Goal: Task Accomplishment & Management: Use online tool/utility

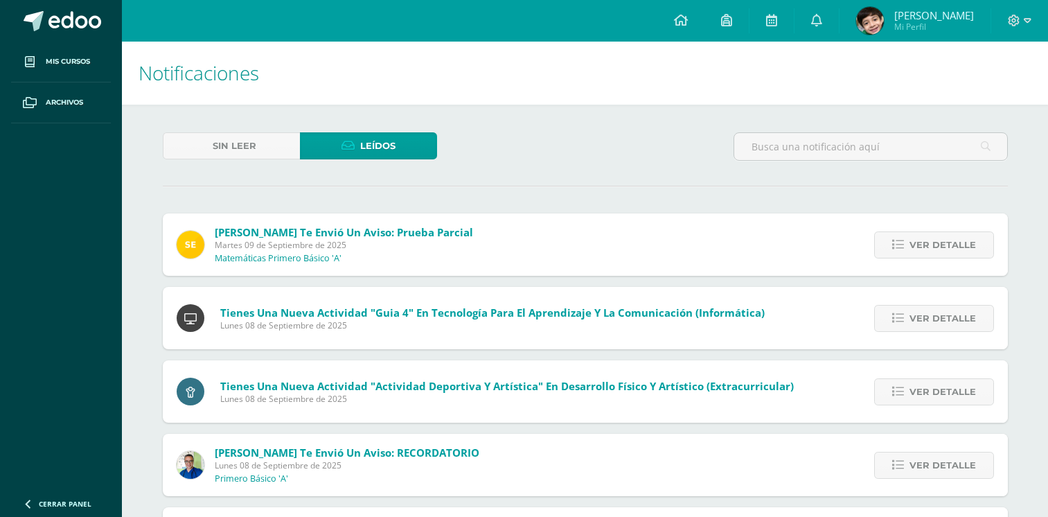
scroll to position [382, 0]
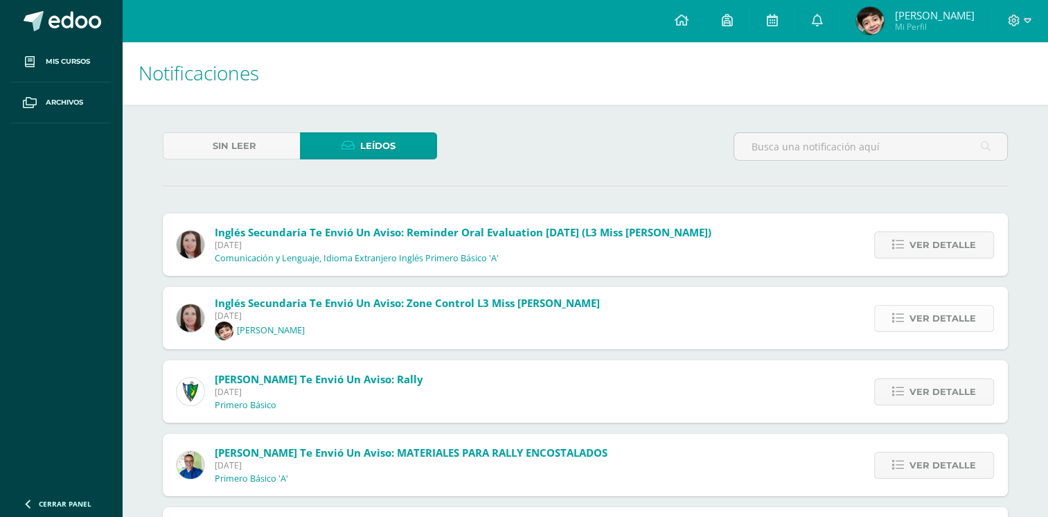
click at [950, 313] on span "Ver detalle" at bounding box center [942, 318] width 66 height 26
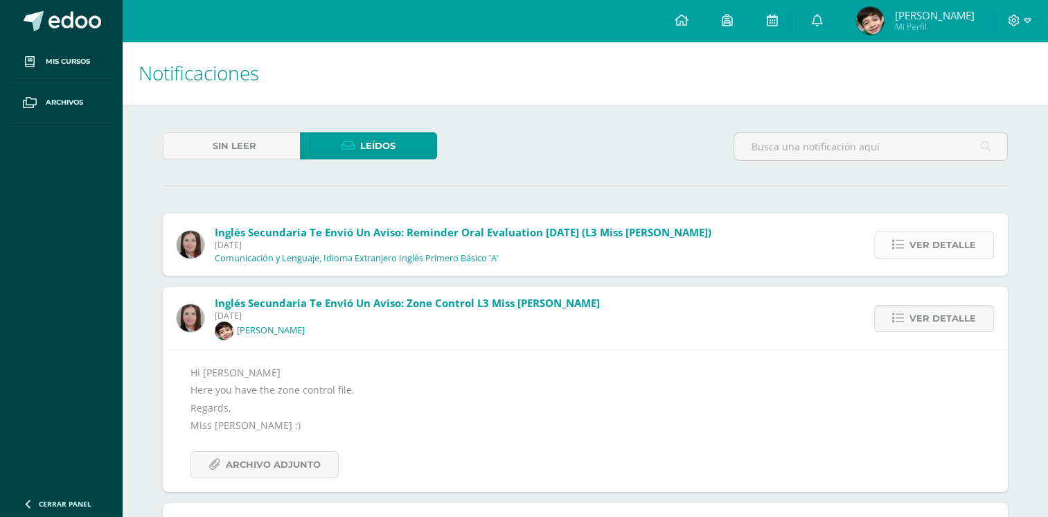
click at [912, 237] on span "Ver detalle" at bounding box center [942, 245] width 66 height 26
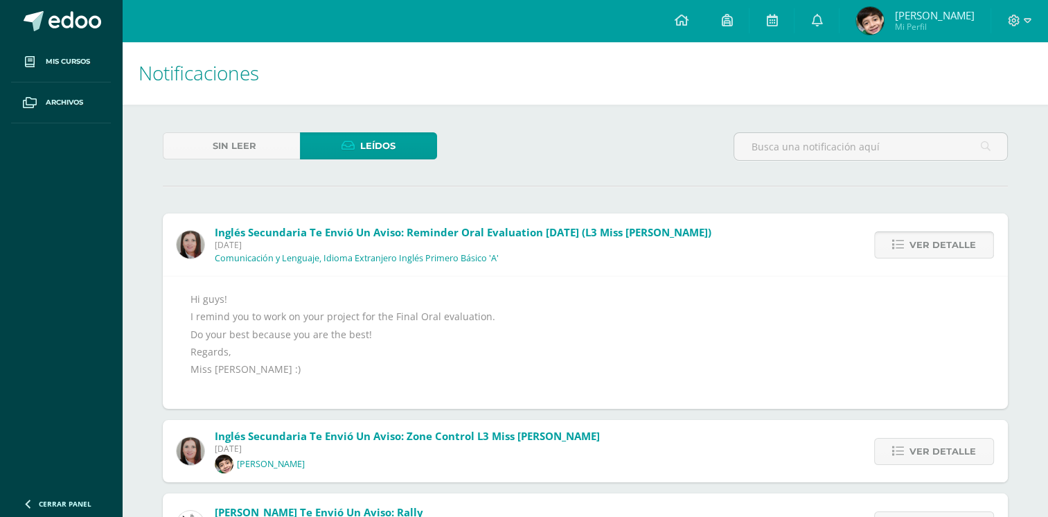
click at [947, 241] on span "Ver detalle" at bounding box center [942, 245] width 66 height 26
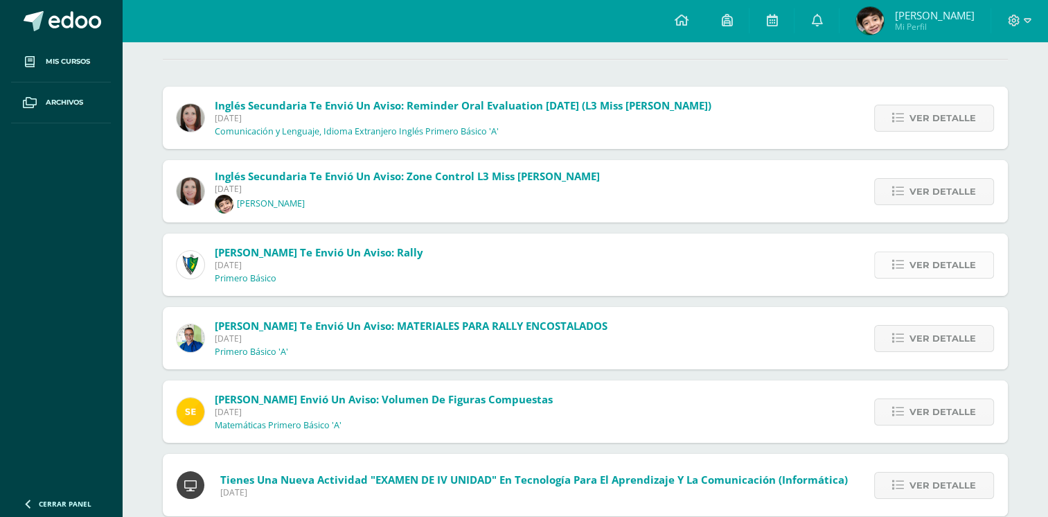
scroll to position [133, 0]
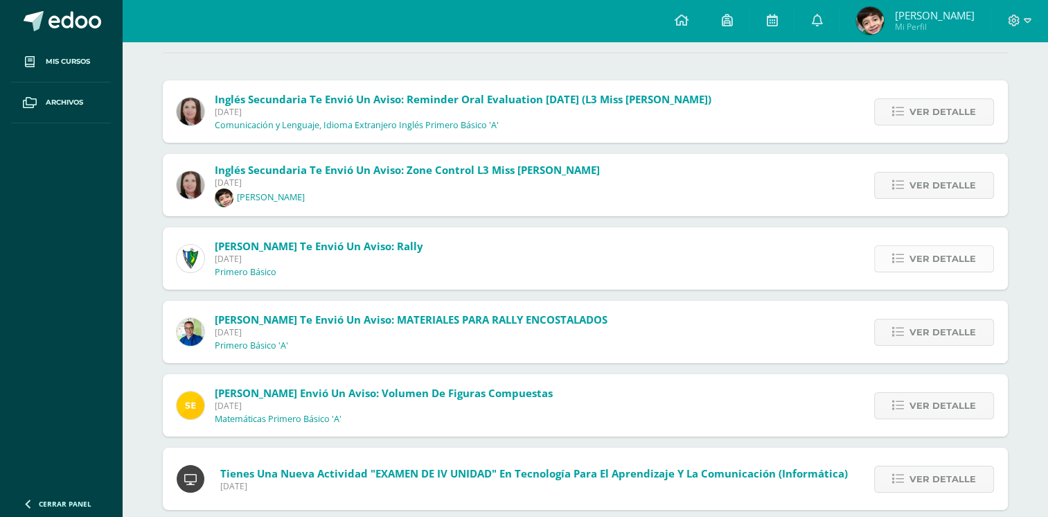
click at [922, 251] on span "Ver detalle" at bounding box center [942, 259] width 66 height 26
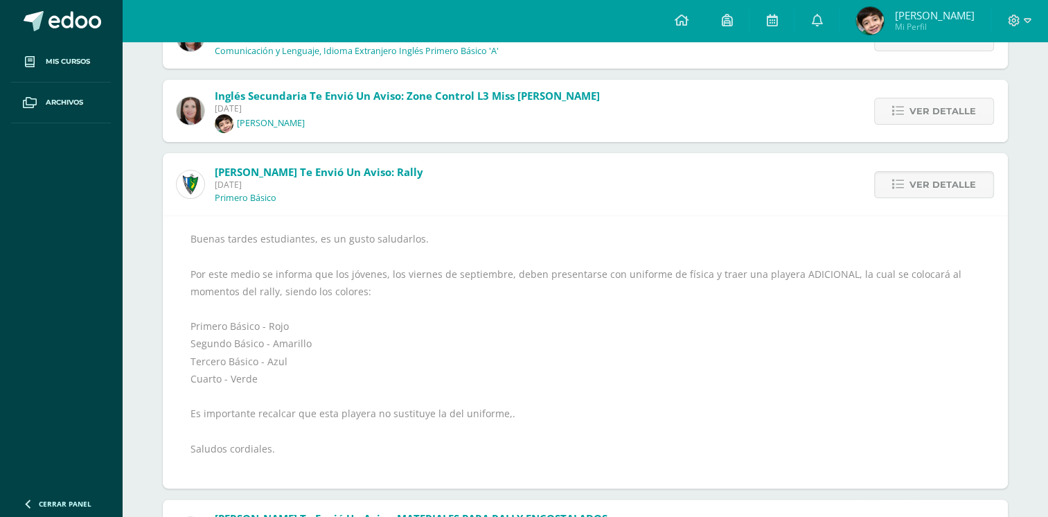
scroll to position [209, 0]
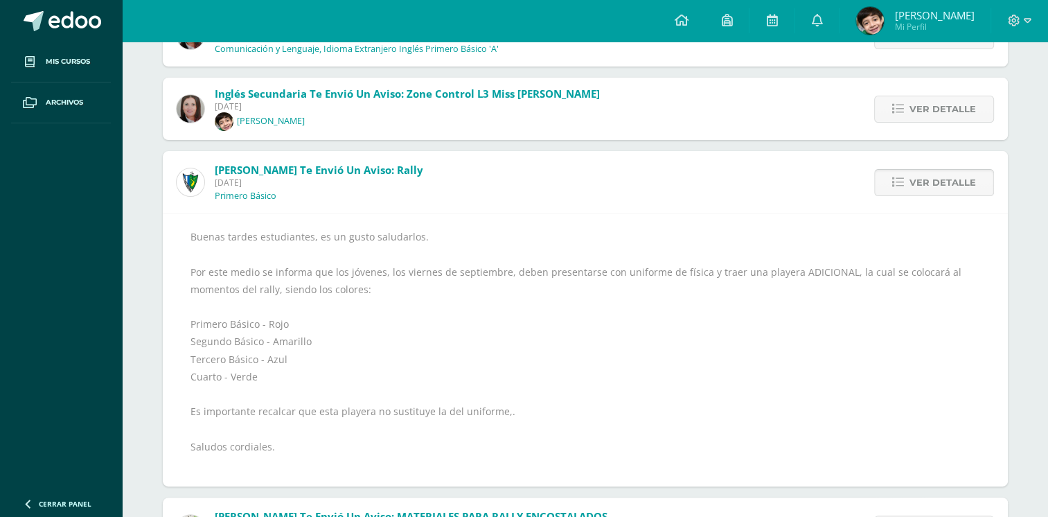
click at [903, 178] on icon at bounding box center [898, 183] width 12 height 12
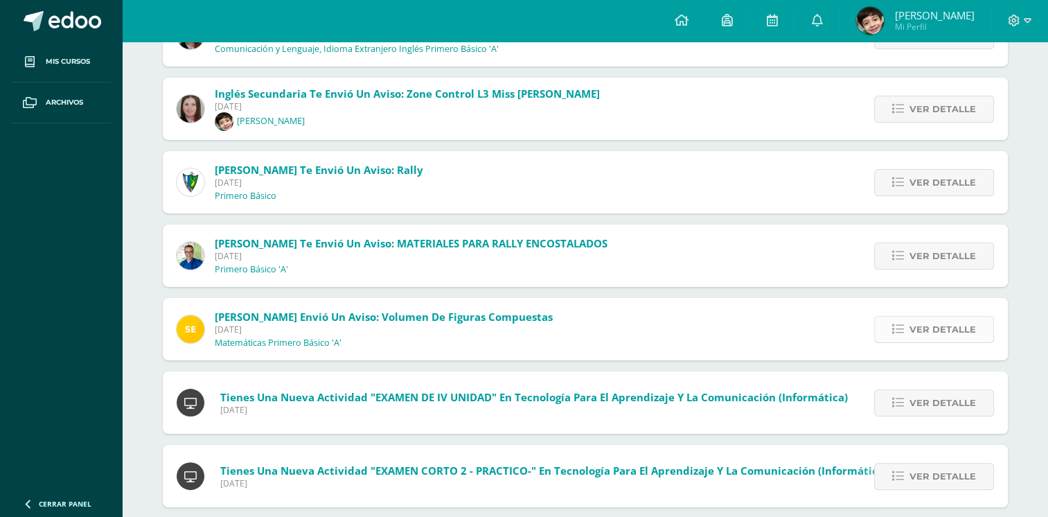
click at [932, 319] on span "Ver detalle" at bounding box center [942, 329] width 66 height 26
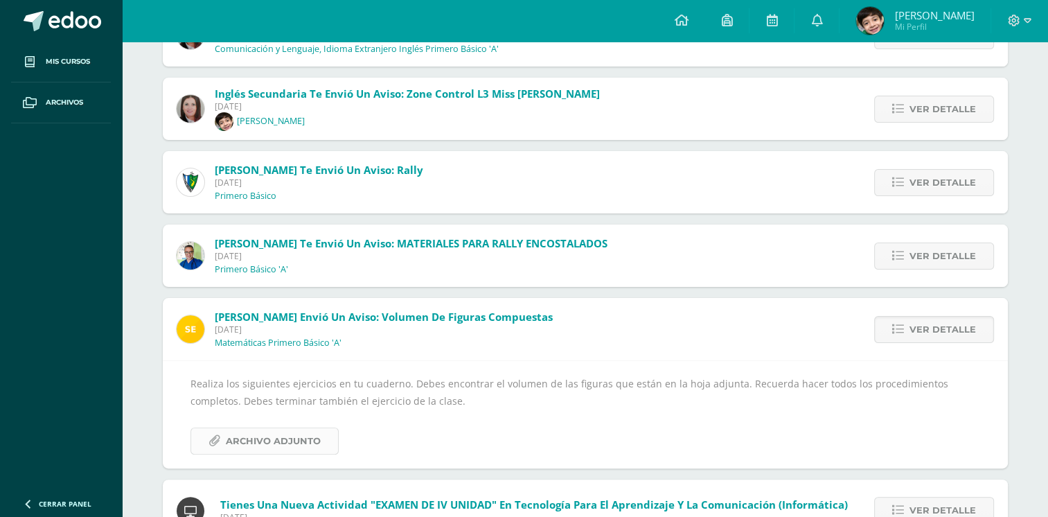
click at [224, 442] on link "Archivo Adjunto" at bounding box center [264, 440] width 148 height 27
